Goal: Find contact information: Find contact information

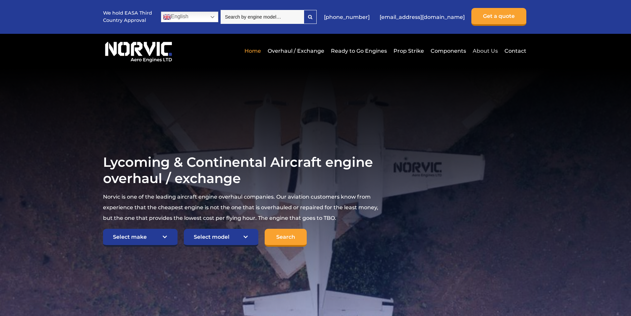
click at [488, 50] on link "About Us" at bounding box center [485, 51] width 28 height 16
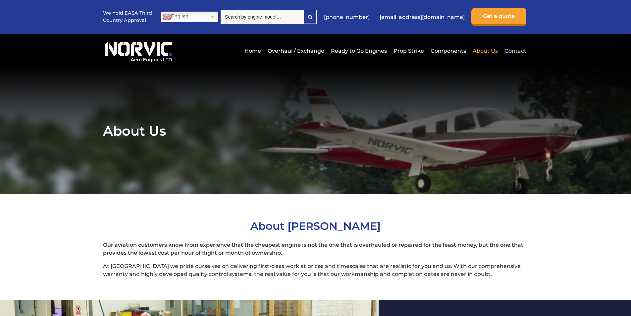
click at [518, 51] on link "Contact" at bounding box center [515, 51] width 24 height 16
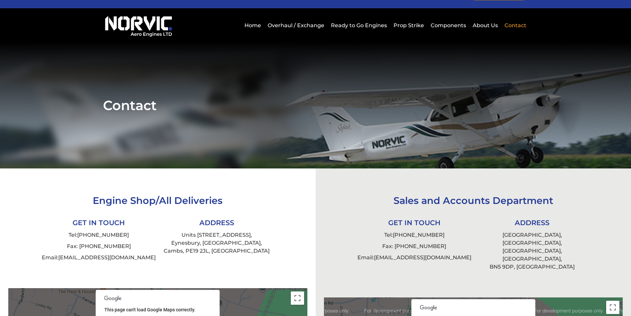
scroll to position [66, 0]
